Goal: Task Accomplishment & Management: Manage account settings

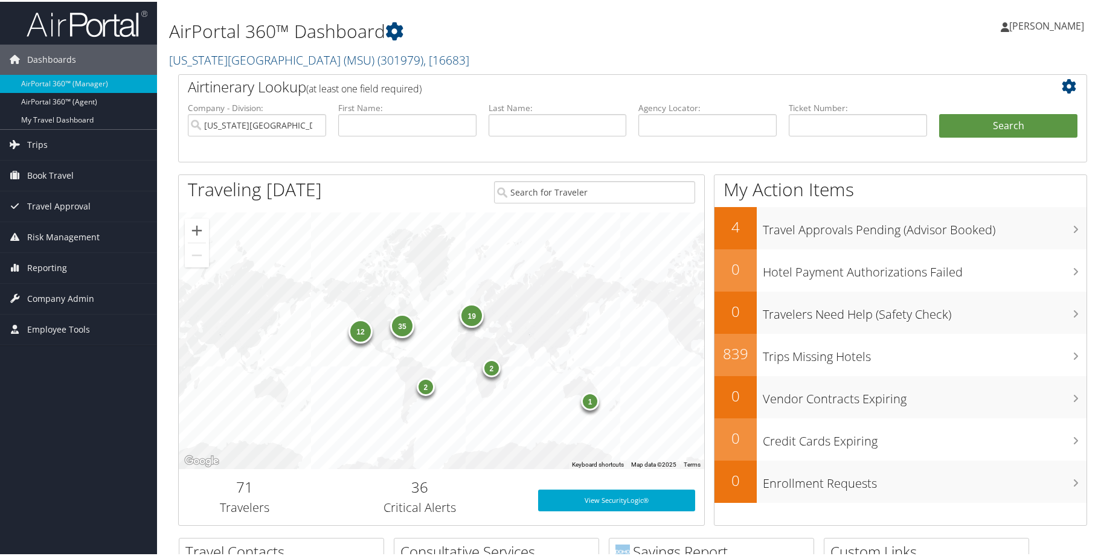
click at [600, 41] on h1 "AirPortal 360™ Dashboard" at bounding box center [478, 29] width 618 height 25
click at [87, 304] on span "Company Admin" at bounding box center [60, 297] width 67 height 30
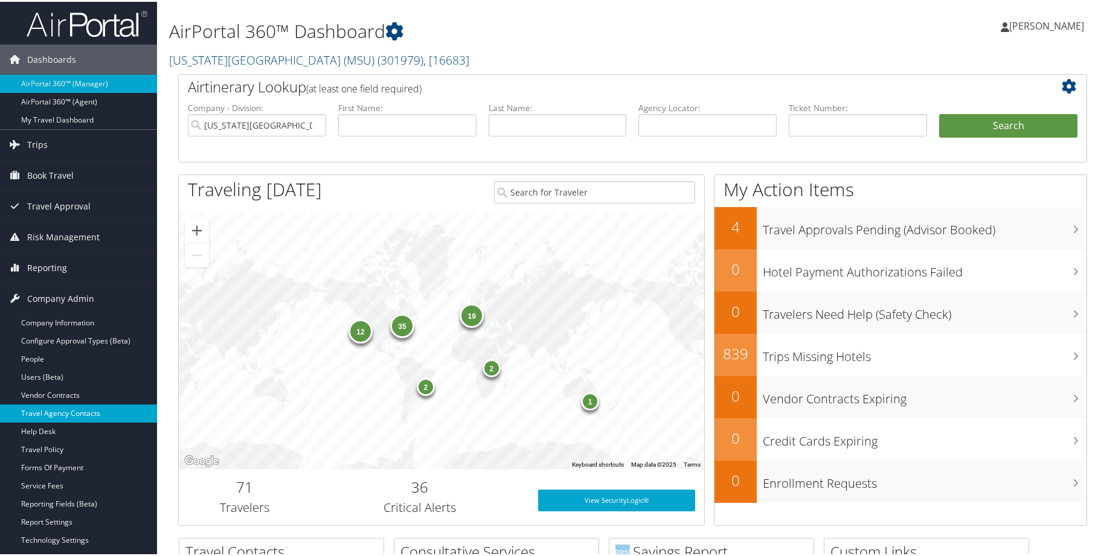
click at [98, 414] on link "Travel Agency Contacts" at bounding box center [78, 412] width 157 height 18
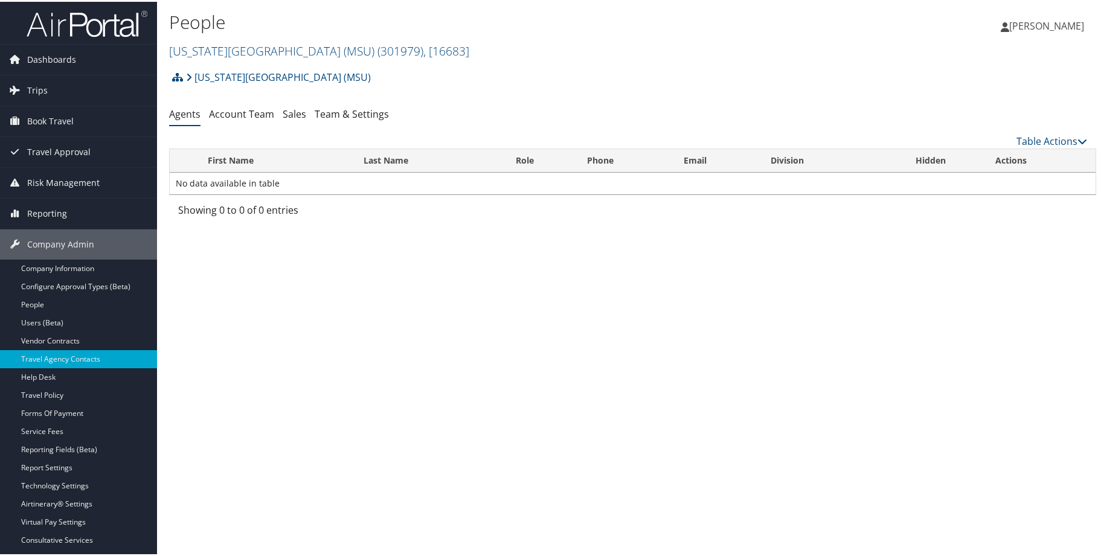
click at [578, 59] on h2 "Michigan State University (MSU) ( 301979 ) , [ 16683 ]" at bounding box center [478, 48] width 618 height 21
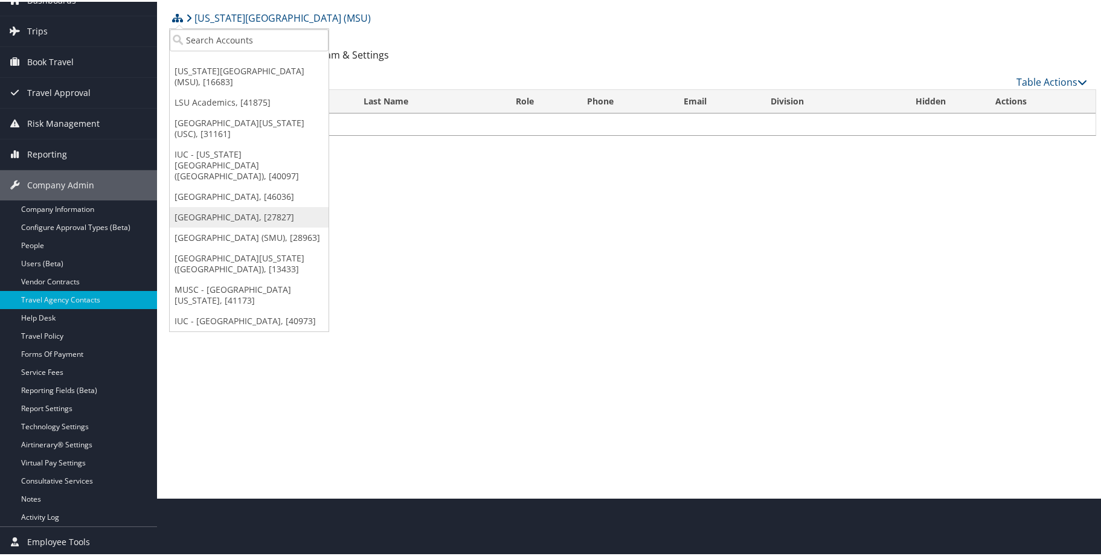
click at [224, 226] on link "[GEOGRAPHIC_DATA], [27827]" at bounding box center [249, 215] width 159 height 21
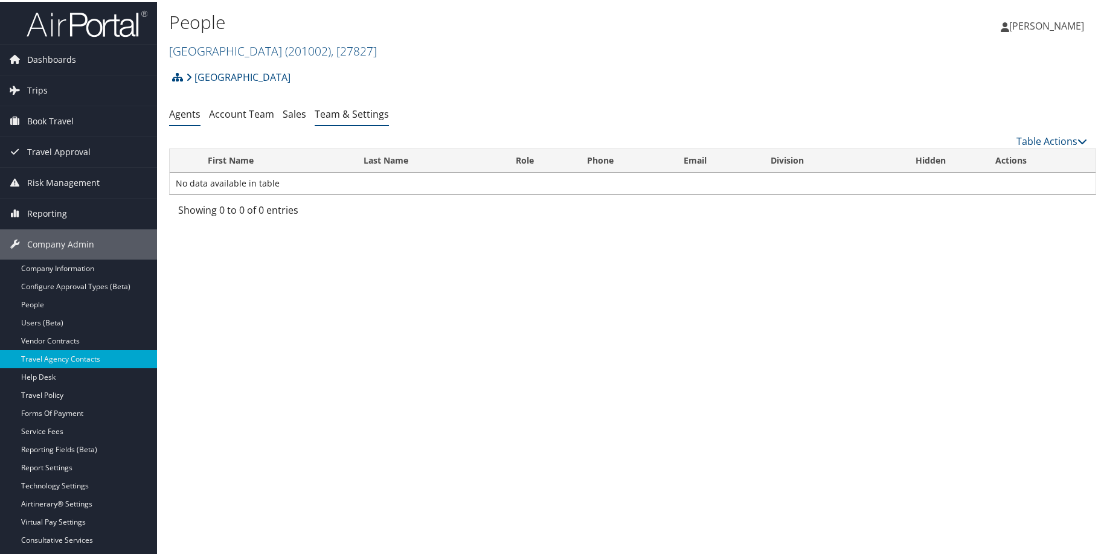
click at [389, 119] on link "Team & Settings" at bounding box center [352, 112] width 74 height 13
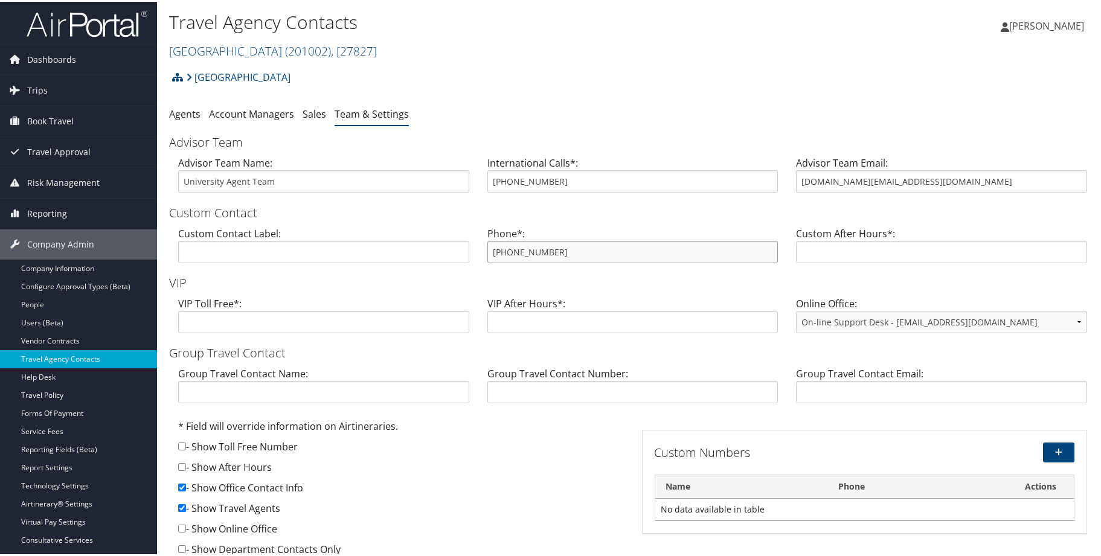
drag, startPoint x: 621, startPoint y: 343, endPoint x: 465, endPoint y: 351, distance: 156.7
click at [465, 271] on div "Custom Contact Label: Phone*: [PHONE_NUMBER] Custom After Hours*:" at bounding box center [632, 248] width 927 height 47
drag, startPoint x: 952, startPoint y: 259, endPoint x: 974, endPoint y: 250, distance: 23.6
click at [953, 201] on div "Advisor Team Email: [DOMAIN_NAME][EMAIL_ADDRESS][DOMAIN_NAME]" at bounding box center [941, 177] width 309 height 47
drag, startPoint x: 994, startPoint y: 239, endPoint x: 732, endPoint y: 240, distance: 261.6
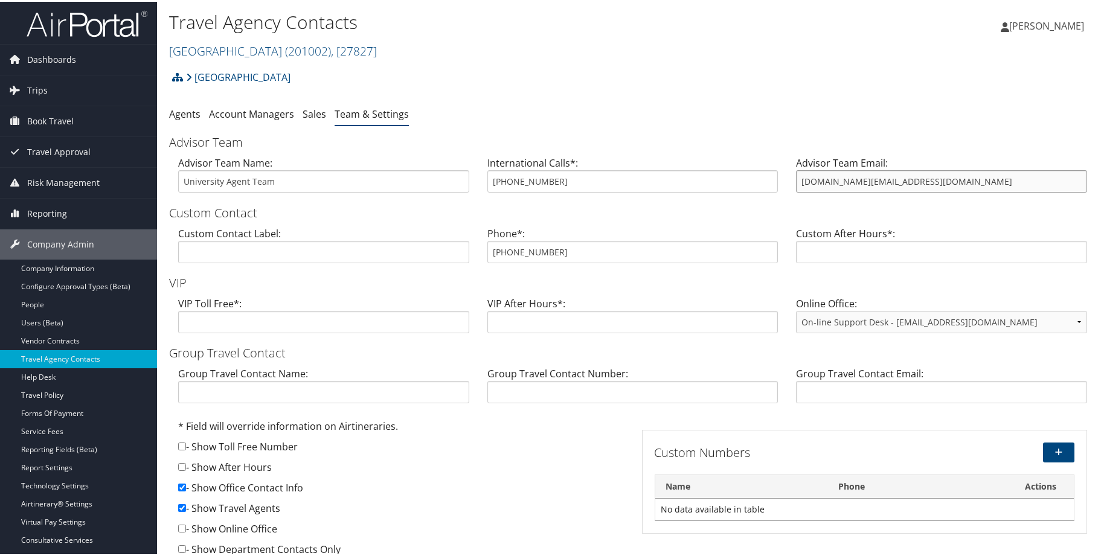
click at [732, 201] on div "Advisor Team Name: University Agent Team International Calls*: [PHONE_NUMBER] A…" at bounding box center [632, 177] width 927 height 47
